Goal: Task Accomplishment & Management: Manage account settings

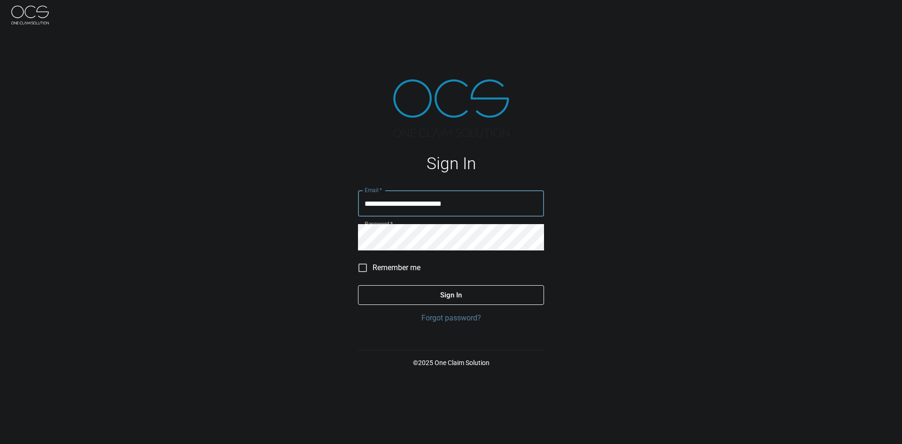
click at [34, 19] on img at bounding box center [30, 15] width 38 height 19
type input "**********"
click at [446, 302] on button "Sign In" at bounding box center [451, 295] width 186 height 20
